Goal: Task Accomplishment & Management: Complete application form

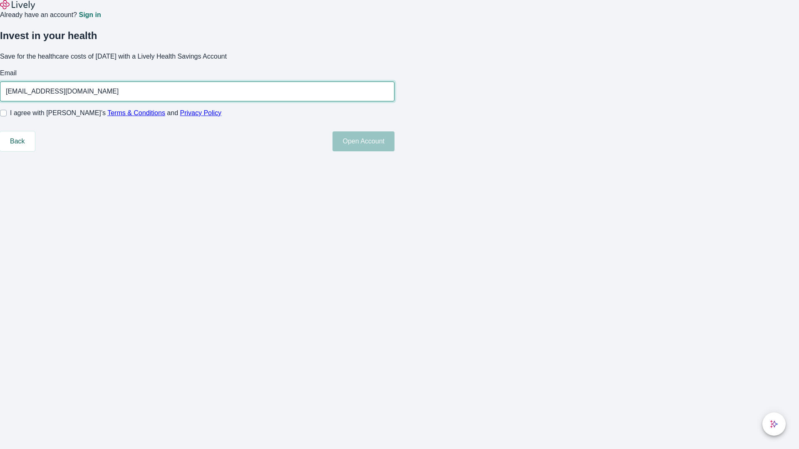
type input "[EMAIL_ADDRESS][DOMAIN_NAME]"
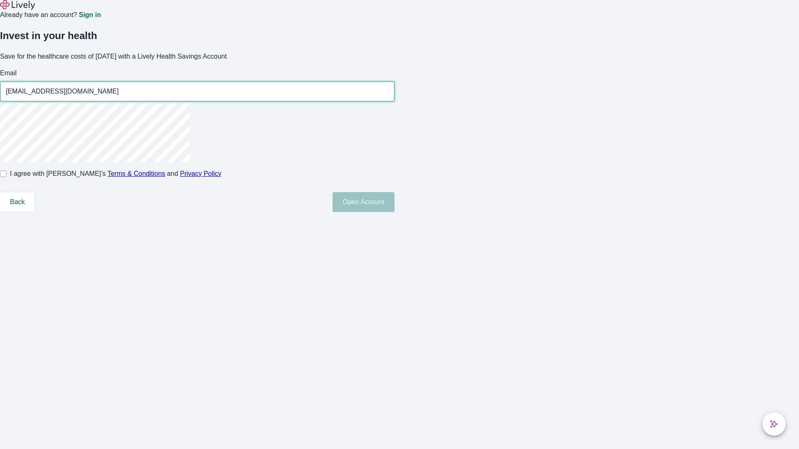
click at [7, 177] on input "I agree with Lively’s Terms & Conditions and Privacy Policy" at bounding box center [3, 174] width 7 height 7
checkbox input "true"
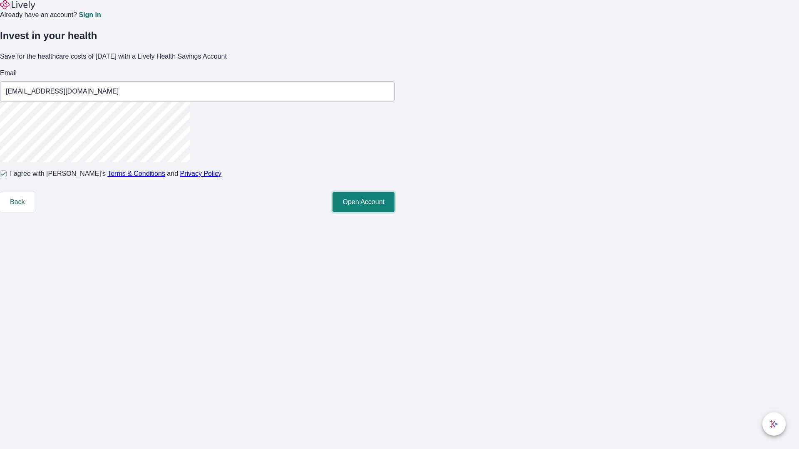
click at [395, 212] on button "Open Account" at bounding box center [364, 202] width 62 height 20
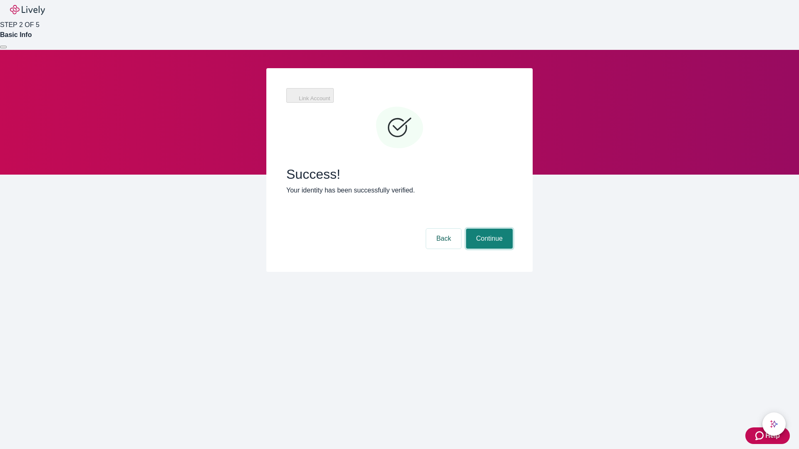
click at [488, 229] on button "Continue" at bounding box center [489, 239] width 47 height 20
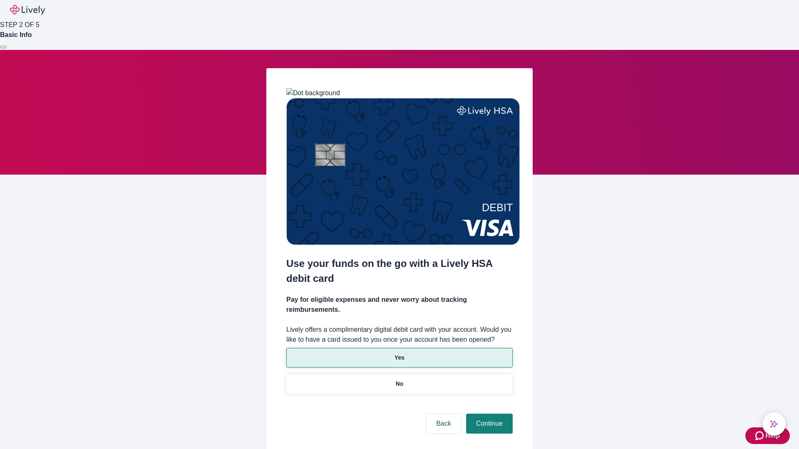
click at [399, 354] on p "Yes" at bounding box center [400, 358] width 10 height 9
click at [488, 414] on button "Continue" at bounding box center [489, 424] width 47 height 20
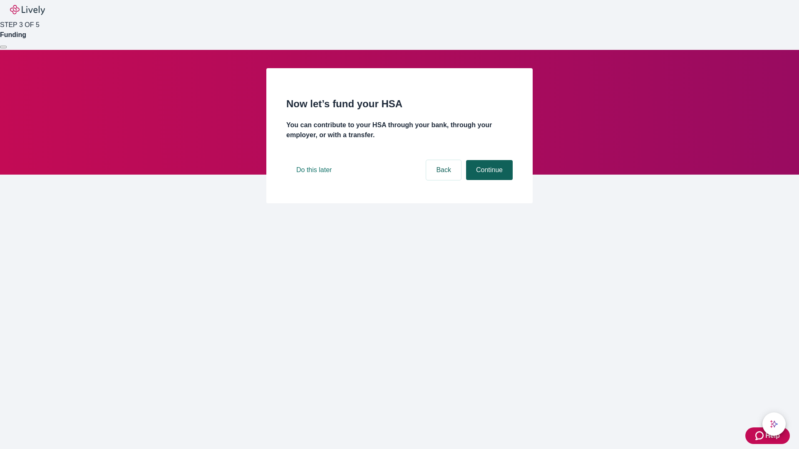
click at [488, 180] on button "Continue" at bounding box center [489, 170] width 47 height 20
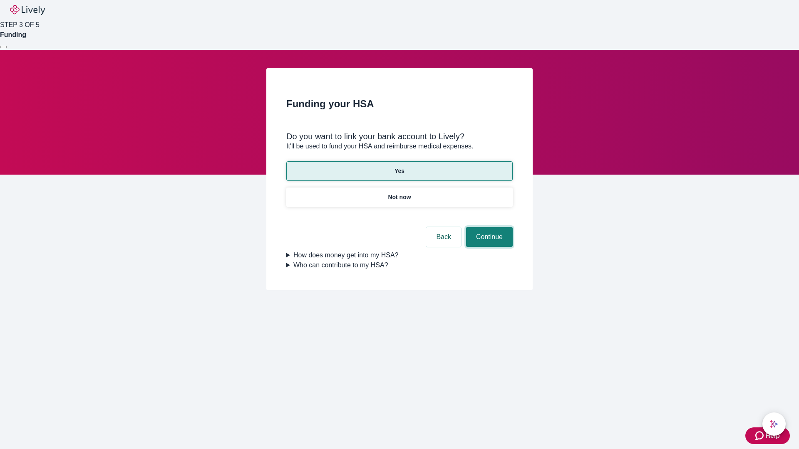
click at [488, 227] on button "Continue" at bounding box center [489, 237] width 47 height 20
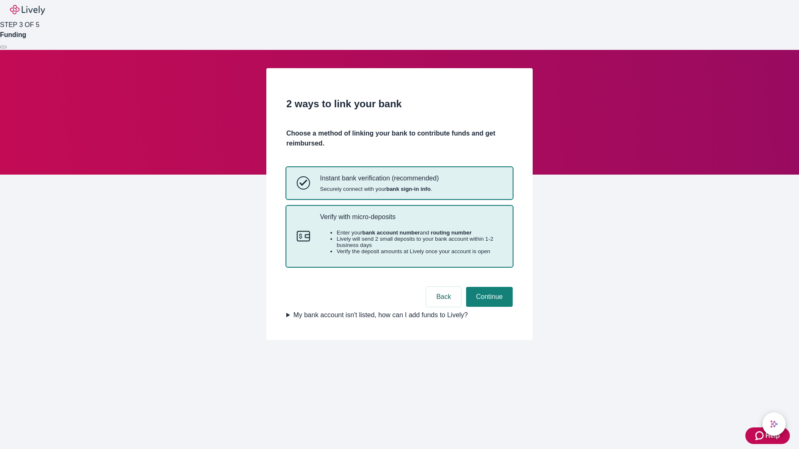
click at [411, 221] on p "Verify with micro-deposits" at bounding box center [411, 217] width 182 height 8
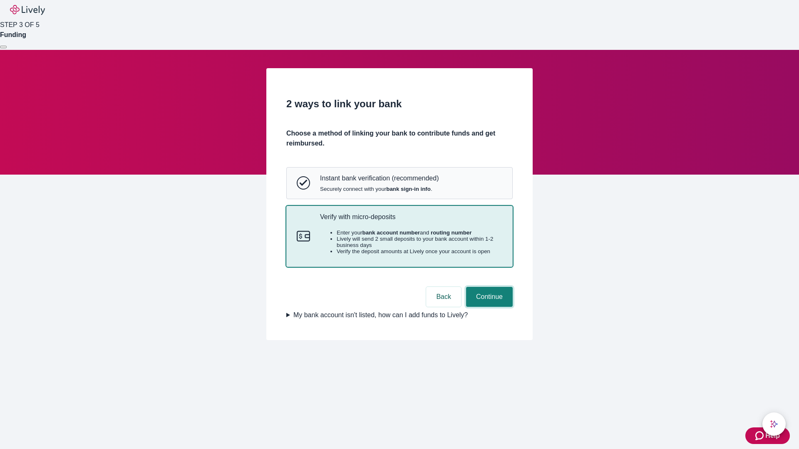
click at [488, 307] on button "Continue" at bounding box center [489, 297] width 47 height 20
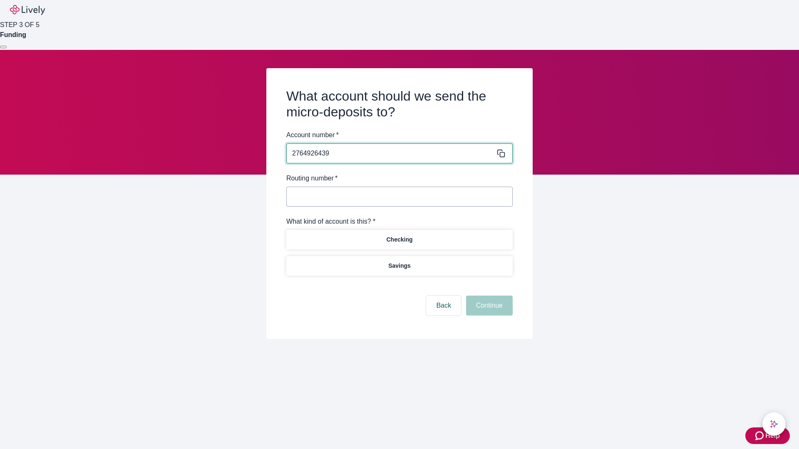
type input "2764926439"
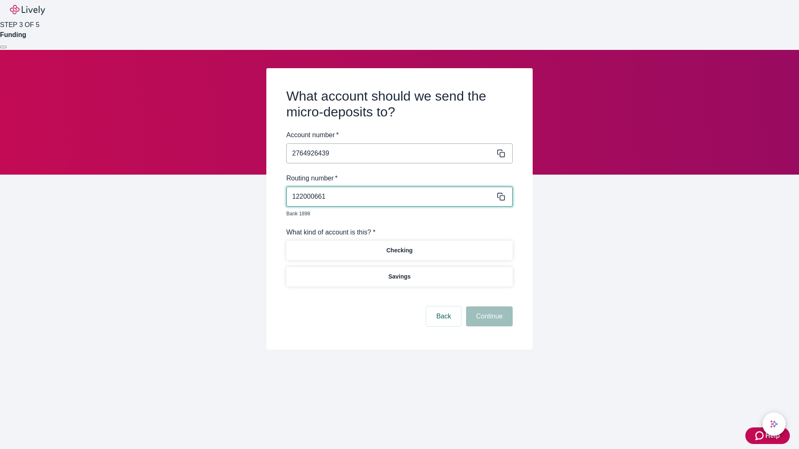
type input "122000661"
click at [399, 246] on p "Checking" at bounding box center [399, 250] width 26 height 9
click at [488, 307] on button "Continue" at bounding box center [489, 317] width 47 height 20
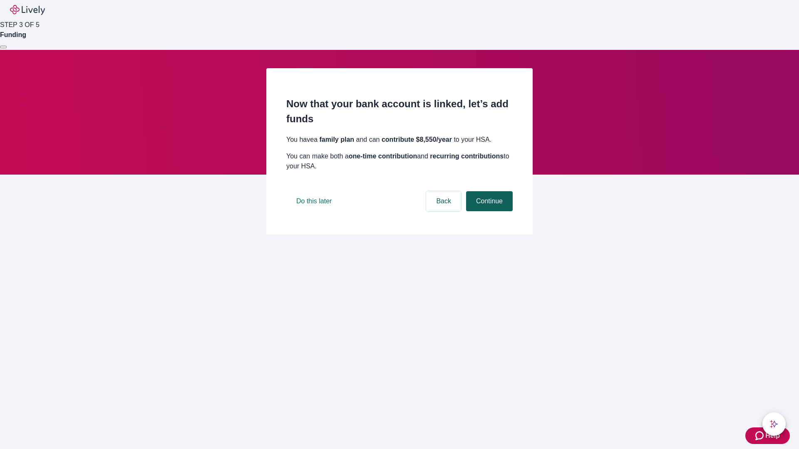
click at [488, 211] on button "Continue" at bounding box center [489, 201] width 47 height 20
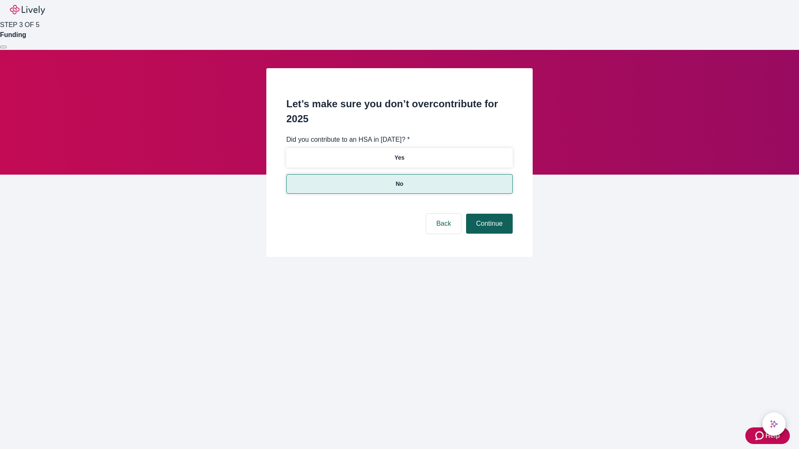
click at [488, 214] on button "Continue" at bounding box center [489, 224] width 47 height 20
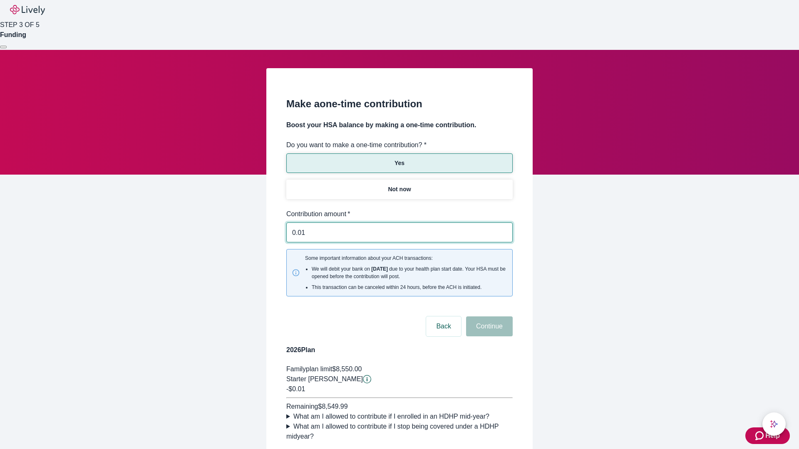
type input "0.01"
click at [488, 317] on button "Continue" at bounding box center [489, 327] width 47 height 20
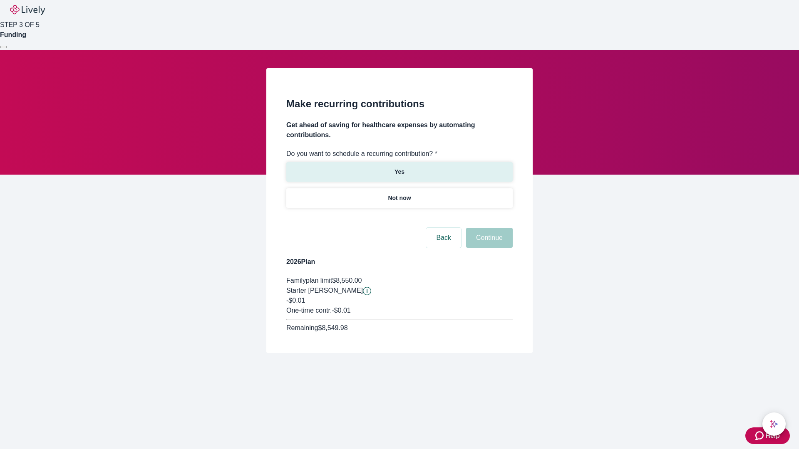
click at [399, 168] on p "Yes" at bounding box center [400, 172] width 10 height 9
click at [399, 218] on body "Help STEP 3 OF 5 Funding Make recurring contributions Get ahead of saving for h…" at bounding box center [399, 196] width 799 height 393
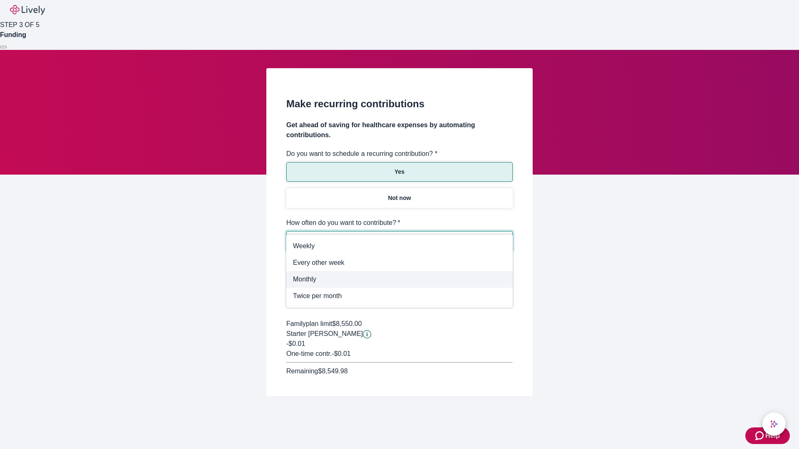
click at [400, 280] on span "Monthly" at bounding box center [399, 280] width 213 height 10
type input "Monthly"
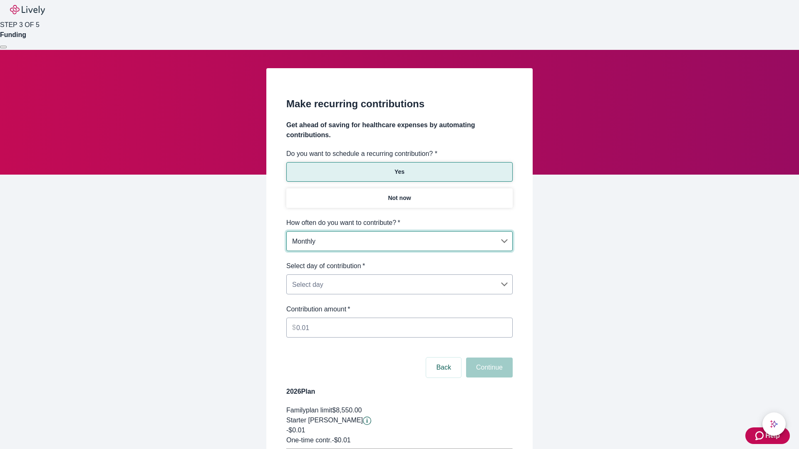
click at [399, 261] on body "Help STEP 3 OF 5 Funding Make recurring contributions Get ahead of saving for h…" at bounding box center [399, 261] width 799 height 523
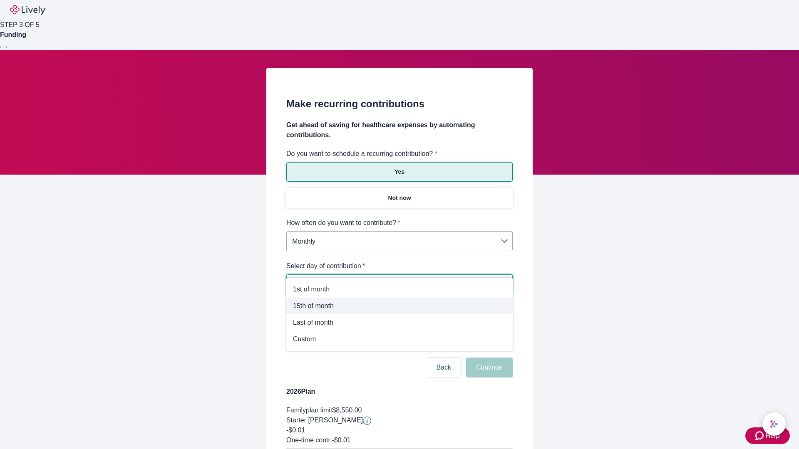
click at [400, 303] on span "15th of month" at bounding box center [399, 306] width 213 height 10
type input "Monthly15th"
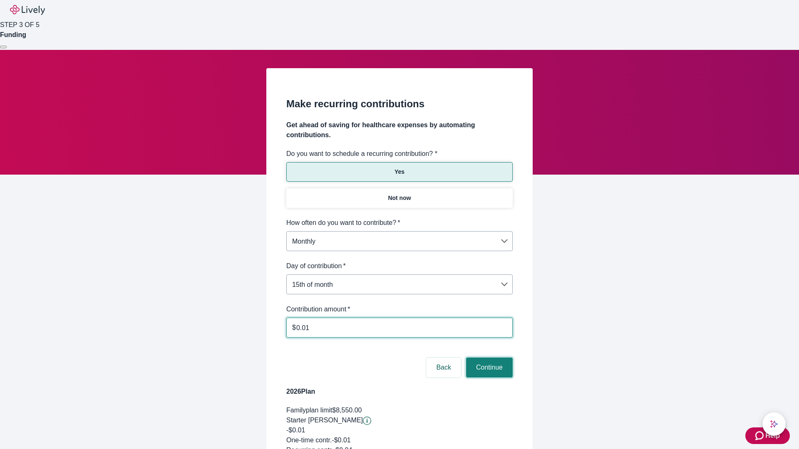
click at [488, 358] on button "Continue" at bounding box center [489, 368] width 47 height 20
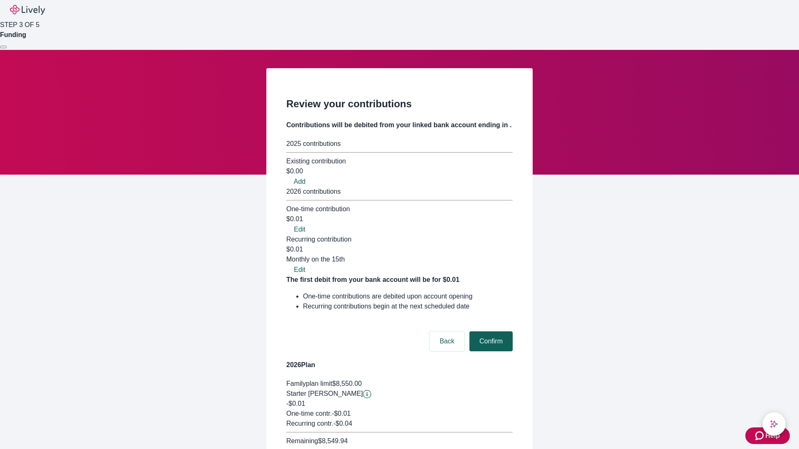
click at [490, 332] on button "Confirm" at bounding box center [490, 342] width 43 height 20
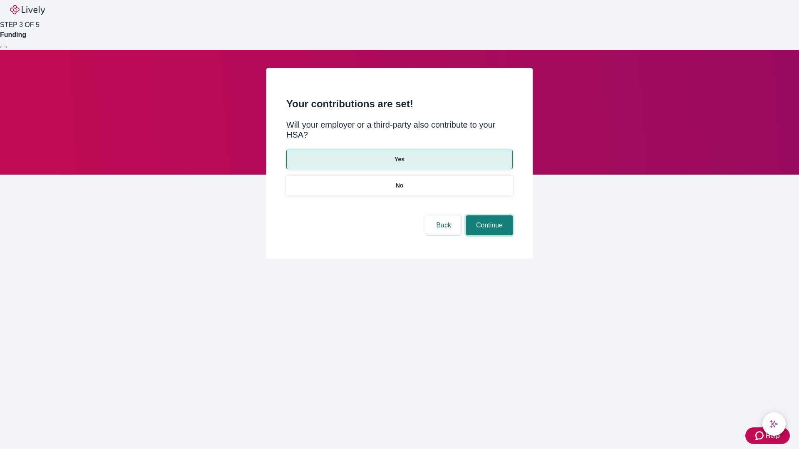
click at [488, 216] on button "Continue" at bounding box center [489, 226] width 47 height 20
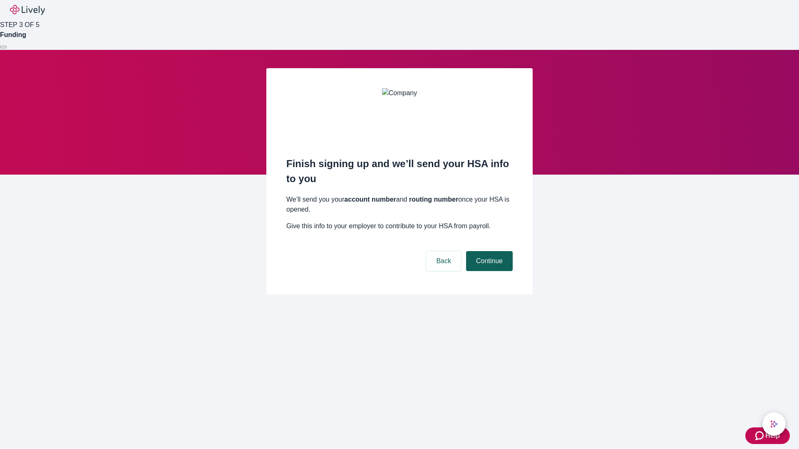
click at [488, 251] on button "Continue" at bounding box center [489, 261] width 47 height 20
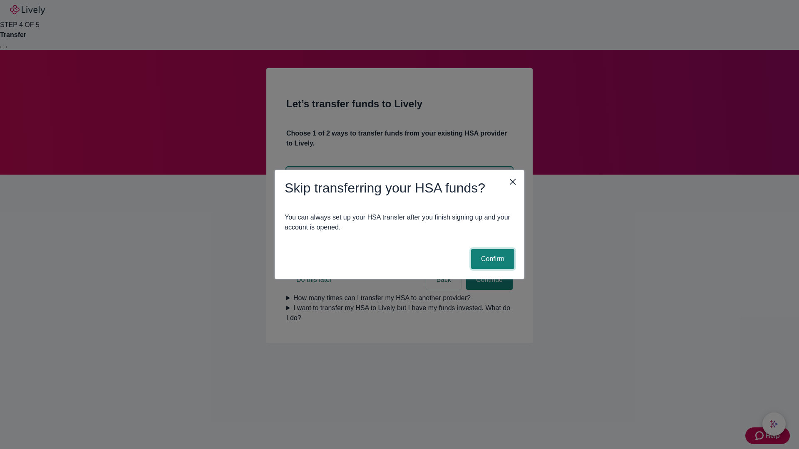
click at [491, 259] on button "Confirm" at bounding box center [492, 259] width 43 height 20
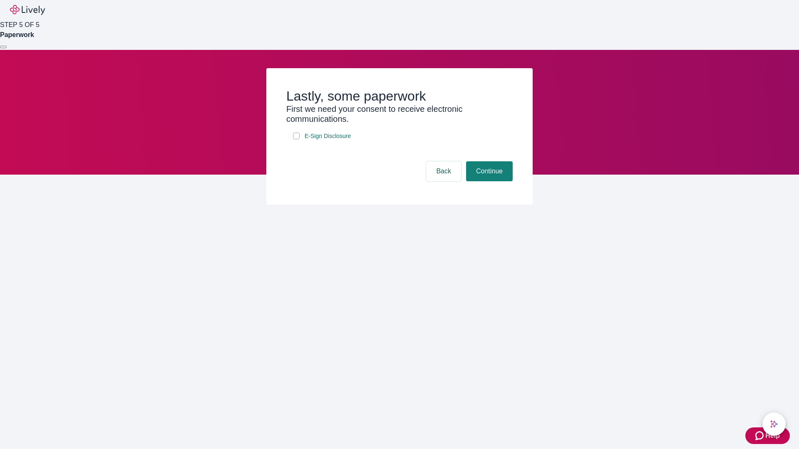
click at [296, 139] on input "E-Sign Disclosure" at bounding box center [296, 136] width 7 height 7
checkbox input "true"
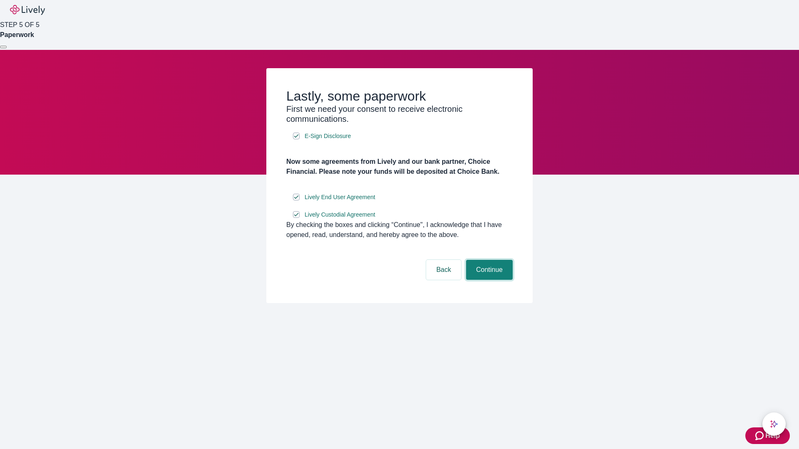
click at [488, 280] on button "Continue" at bounding box center [489, 270] width 47 height 20
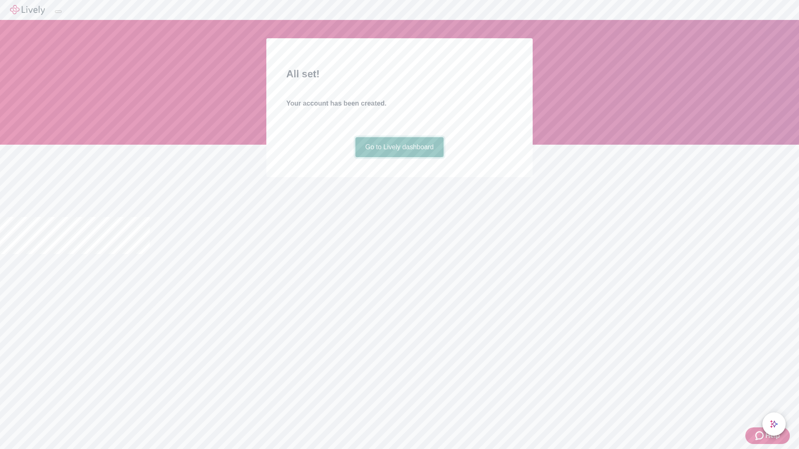
click at [399, 157] on link "Go to Lively dashboard" at bounding box center [399, 147] width 89 height 20
